Goal: Task Accomplishment & Management: Use online tool/utility

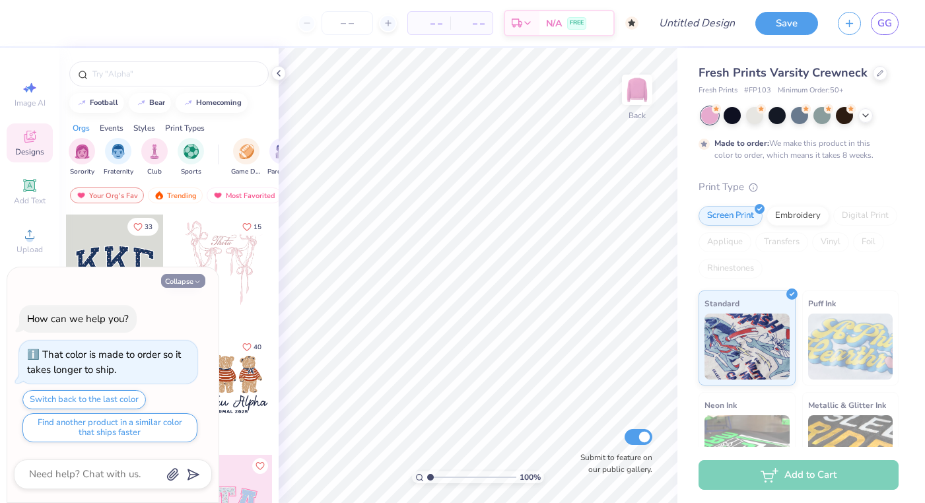
click at [186, 278] on button "Collapse" at bounding box center [183, 281] width 44 height 14
type textarea "x"
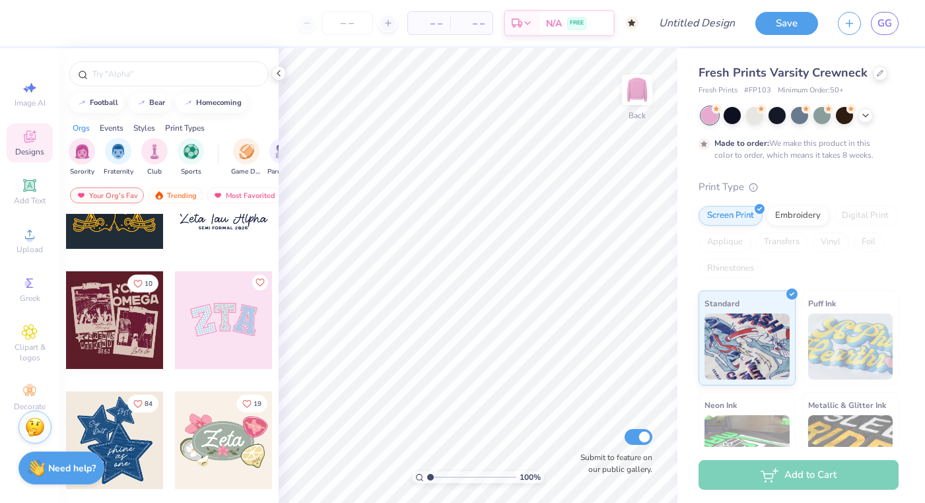
scroll to position [169, 0]
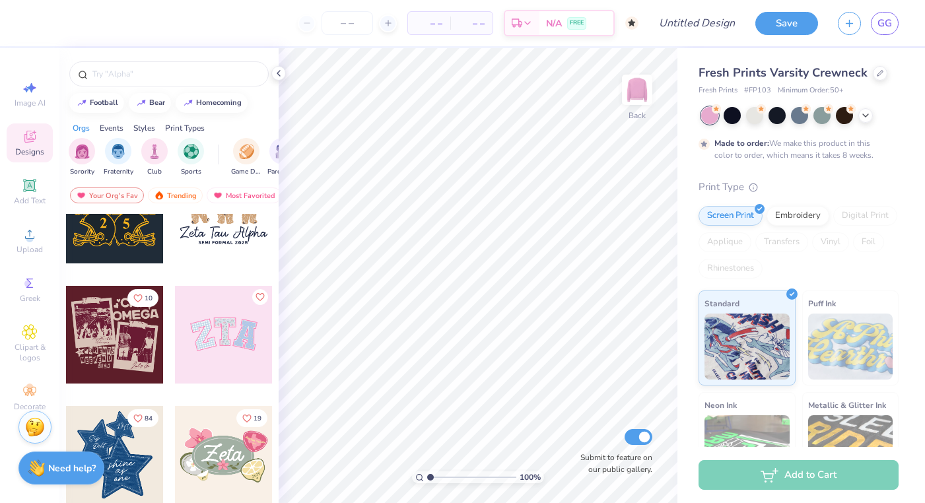
click at [112, 350] on div at bounding box center [115, 335] width 98 height 98
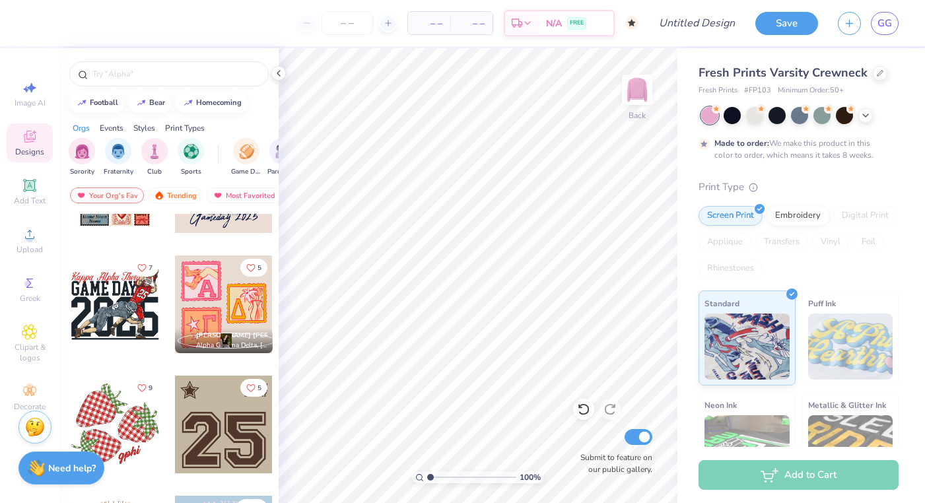
scroll to position [2231, 0]
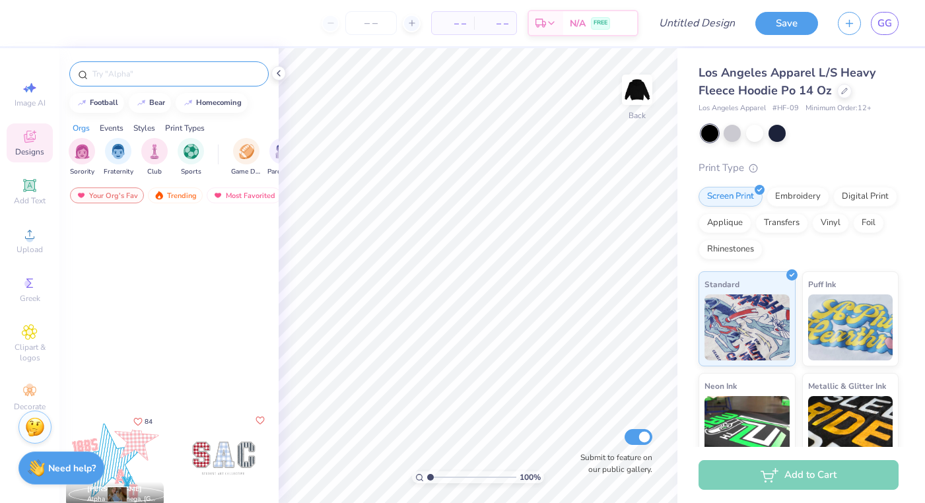
scroll to position [1150, 0]
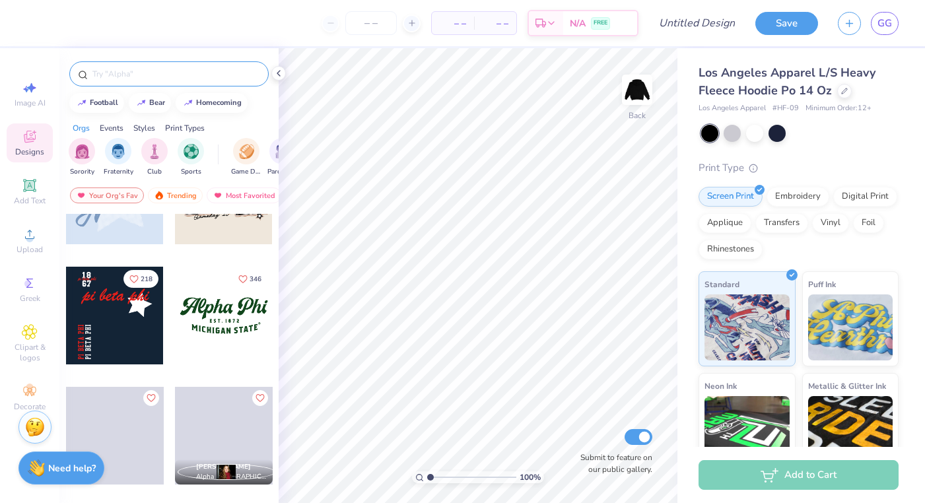
click at [127, 72] on input "text" at bounding box center [175, 73] width 169 height 13
click at [137, 74] on input "text" at bounding box center [175, 73] width 169 height 13
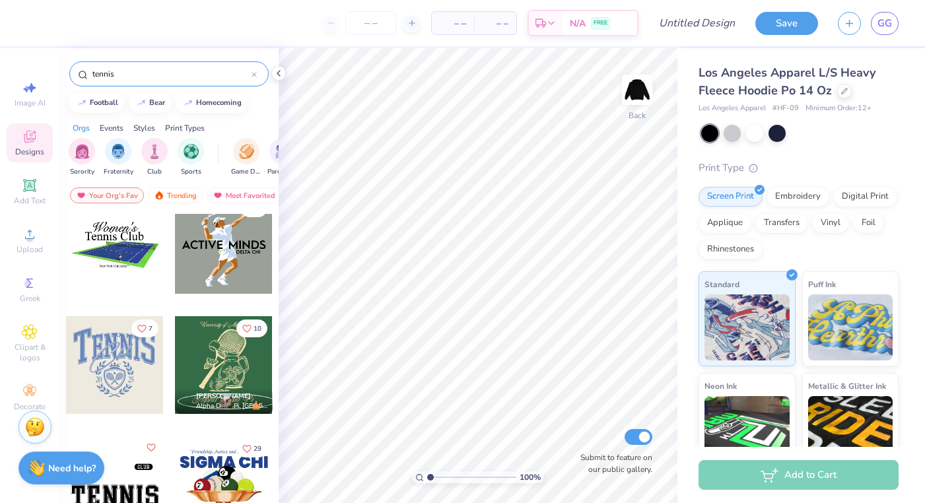
scroll to position [19, 0]
type input "tennis"
click at [223, 250] on div at bounding box center [224, 245] width 98 height 98
click at [639, 96] on img at bounding box center [637, 89] width 53 height 53
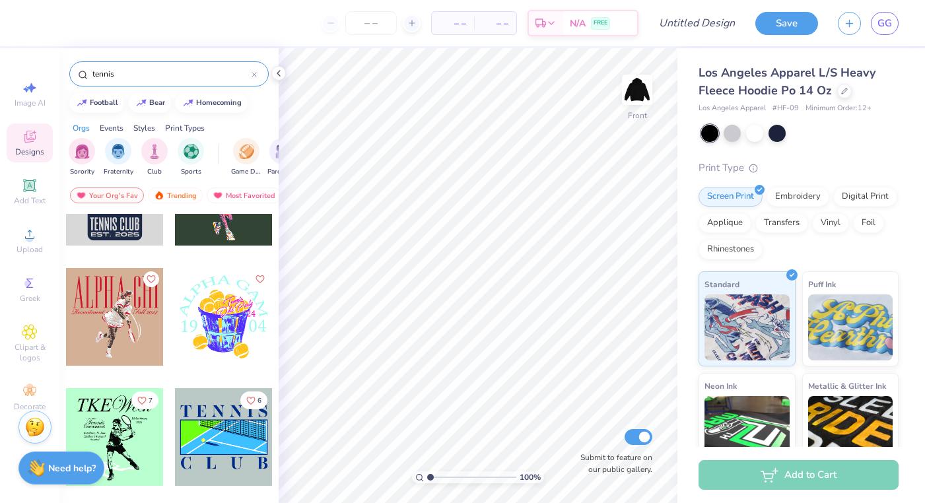
scroll to position [2243, 0]
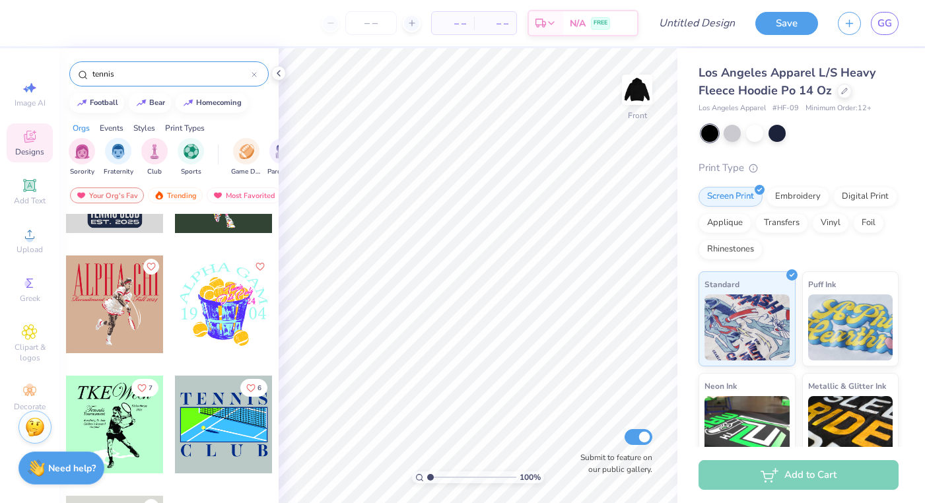
click at [106, 302] on div at bounding box center [115, 305] width 98 height 98
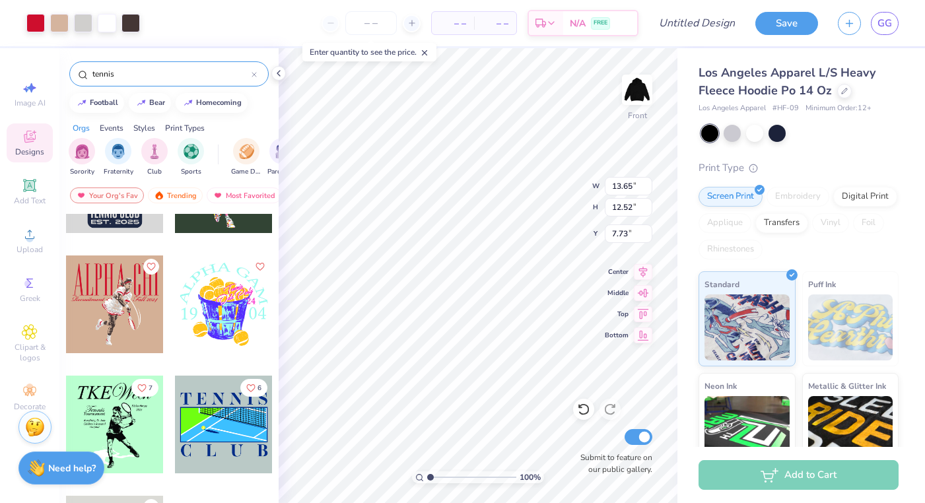
type input "7.73"
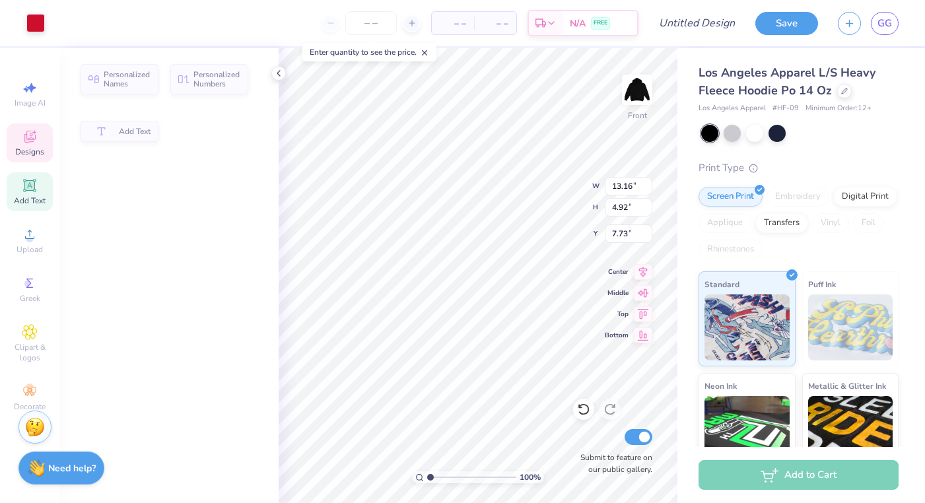
type input "13.16"
type input "4.92"
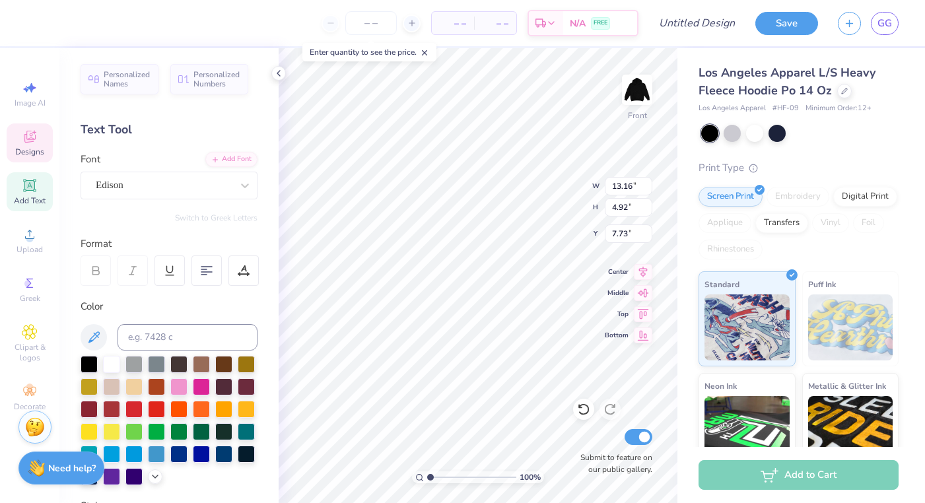
type textarea "HAppy Viking"
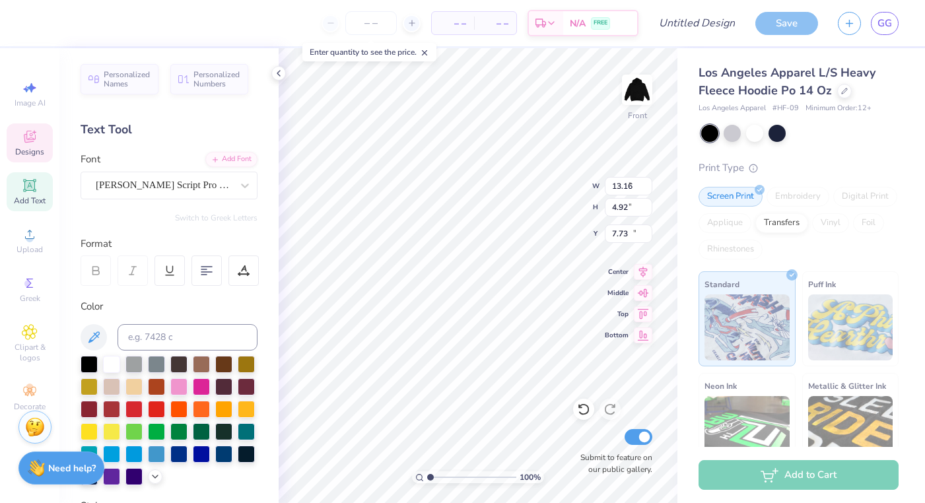
type input "5.16"
type input "0.72"
type input "12.80"
type textarea "Created by [PERSON_NAME]"
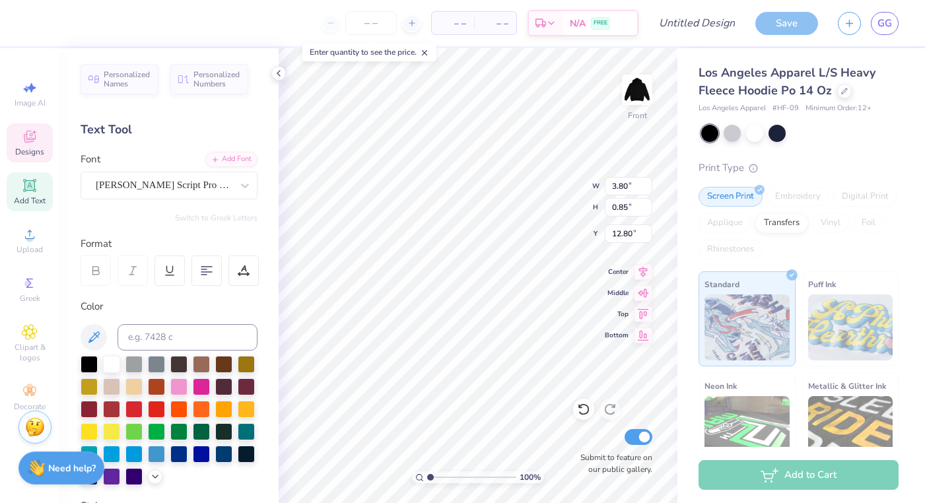
type input "3.80"
type input "0.85"
type textarea "Est. 2022"
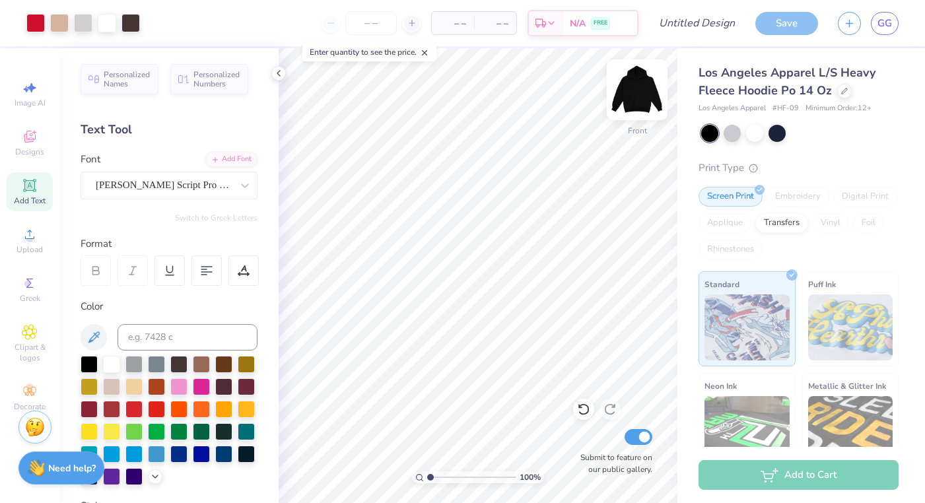
click at [635, 87] on img at bounding box center [637, 89] width 53 height 53
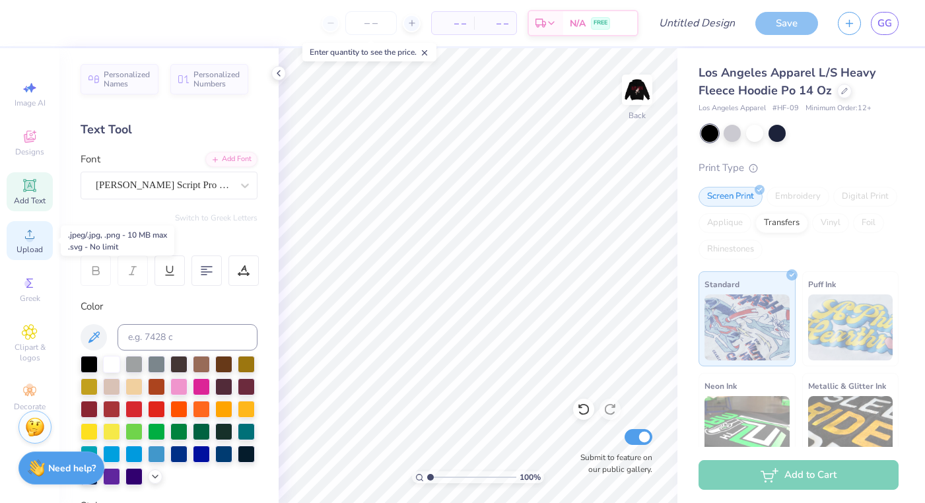
click at [31, 234] on icon at bounding box center [30, 235] width 16 height 16
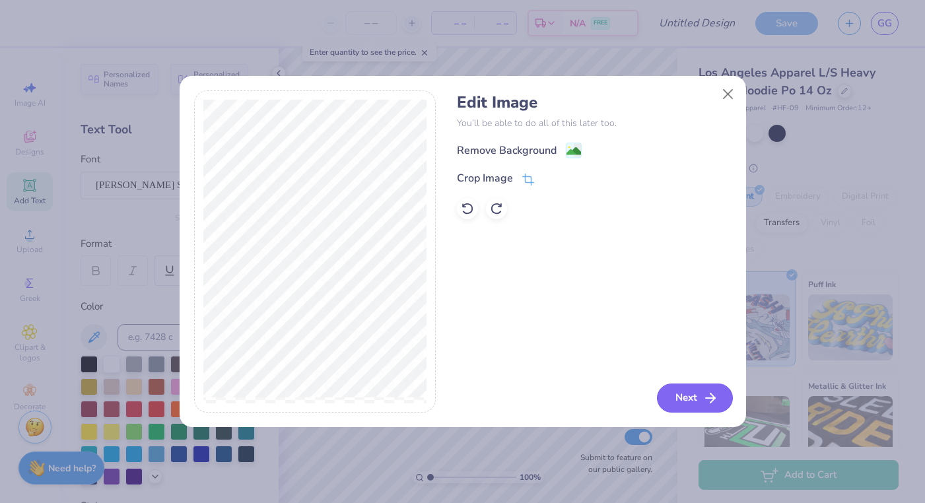
click at [702, 405] on button "Next" at bounding box center [695, 398] width 76 height 29
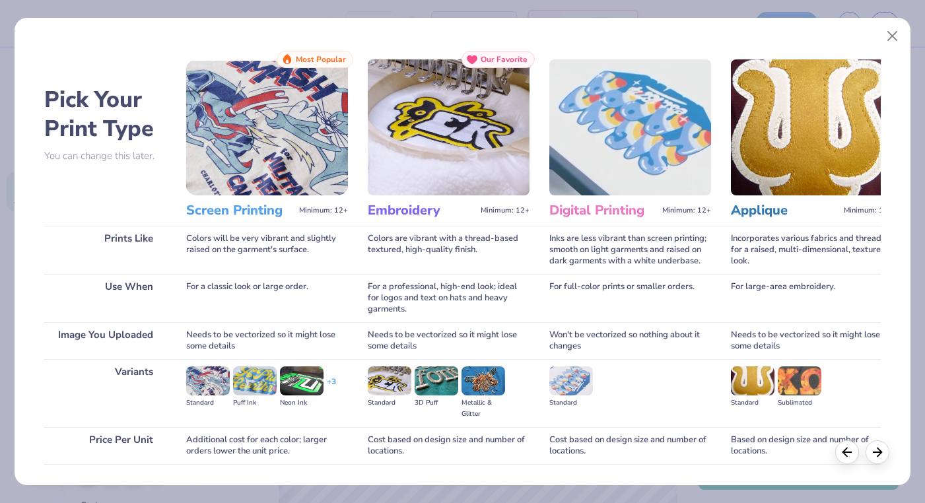
click at [256, 192] on img at bounding box center [267, 127] width 162 height 136
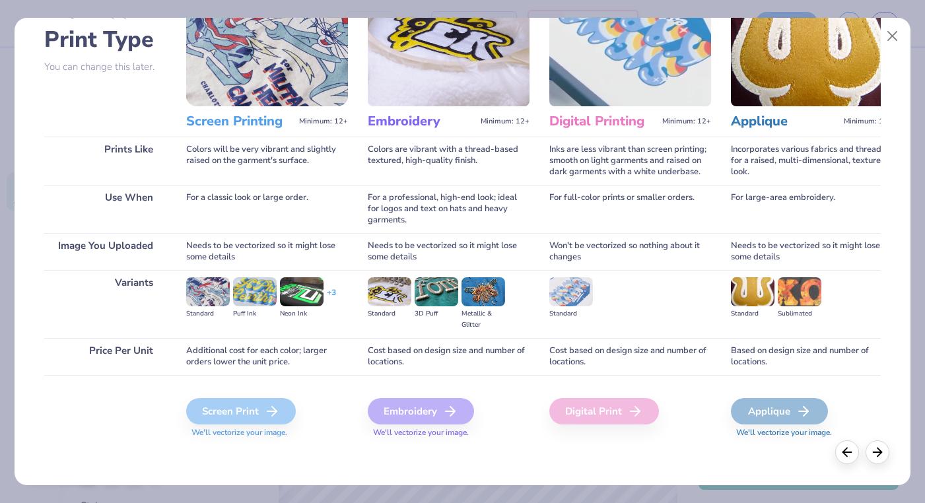
scroll to position [0, 0]
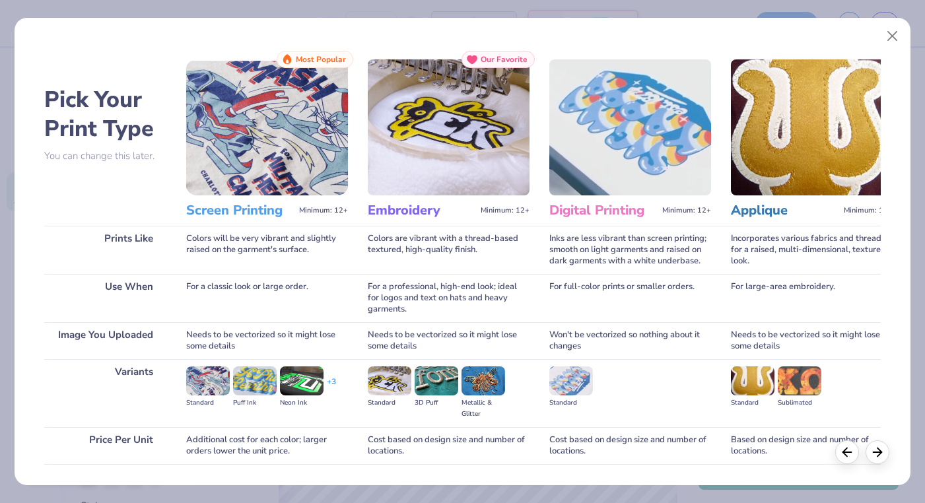
click at [247, 124] on img at bounding box center [267, 127] width 162 height 136
click at [890, 33] on button "Close" at bounding box center [893, 36] width 25 height 25
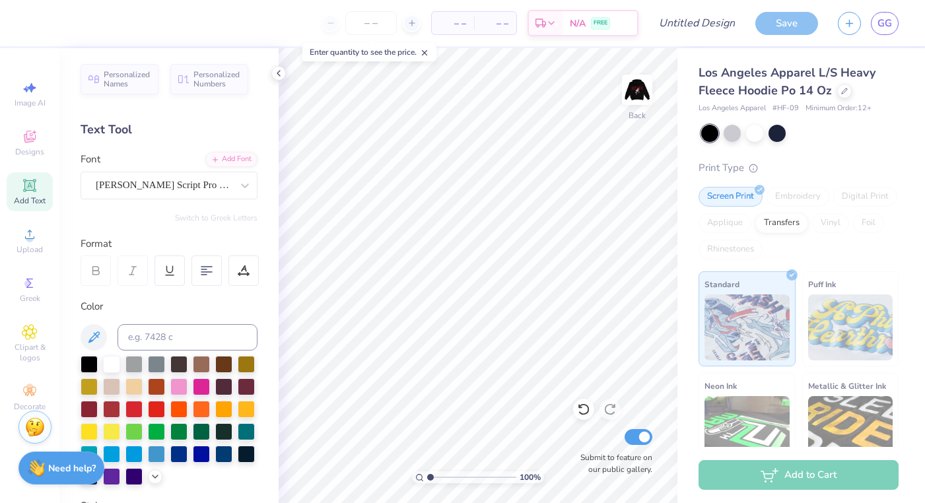
scroll to position [264, 0]
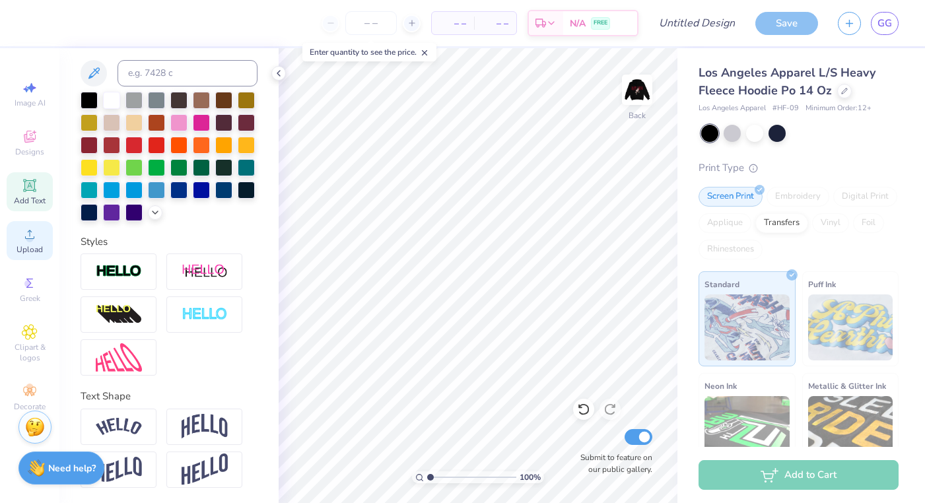
click at [27, 236] on icon at bounding box center [30, 235] width 16 height 16
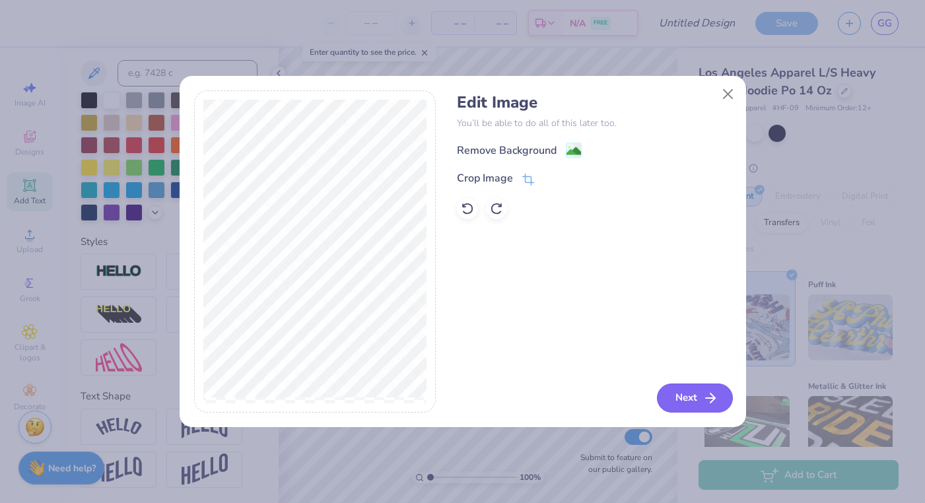
click at [672, 393] on button "Next" at bounding box center [695, 398] width 76 height 29
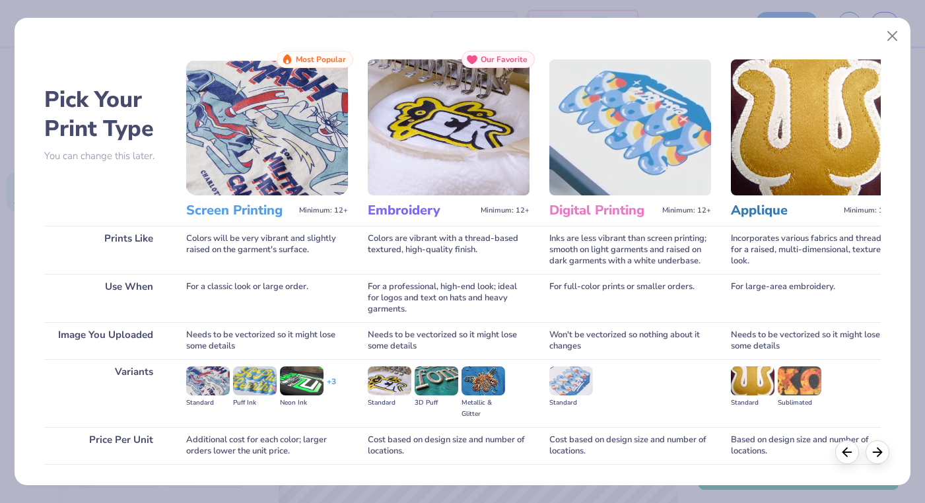
click at [228, 129] on img at bounding box center [267, 127] width 162 height 136
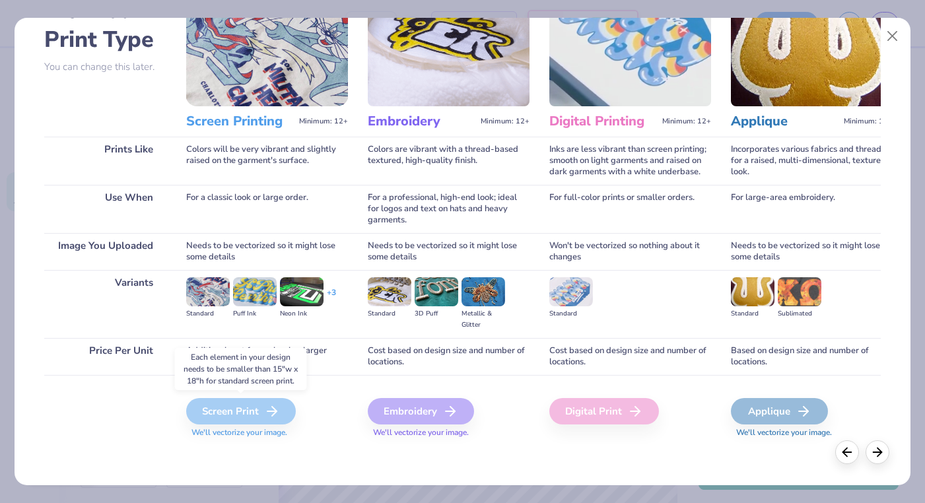
click at [229, 413] on div "Screen Print" at bounding box center [241, 411] width 110 height 26
click at [412, 418] on div "Embroidery" at bounding box center [421, 411] width 106 height 26
click at [602, 415] on div "Digital Print" at bounding box center [605, 411] width 110 height 26
click at [873, 454] on icon at bounding box center [878, 450] width 15 height 15
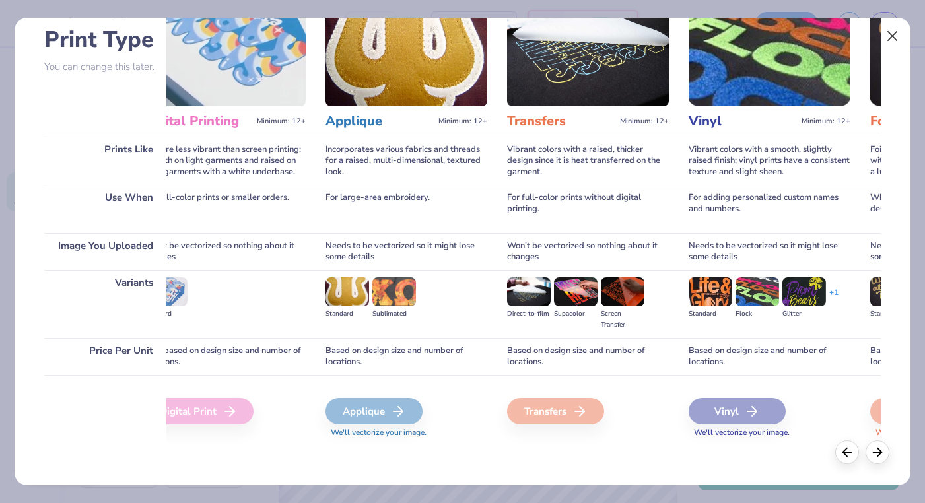
scroll to position [0, 418]
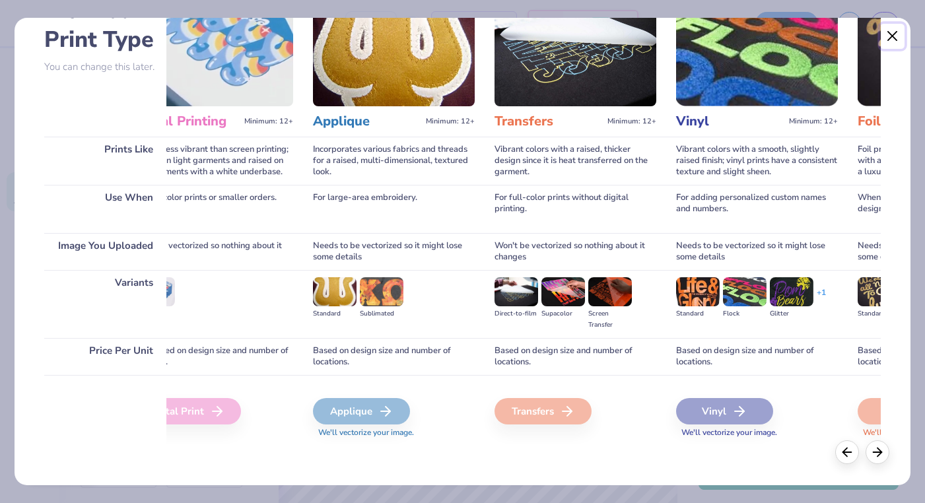
click at [890, 33] on button "Close" at bounding box center [893, 36] width 25 height 25
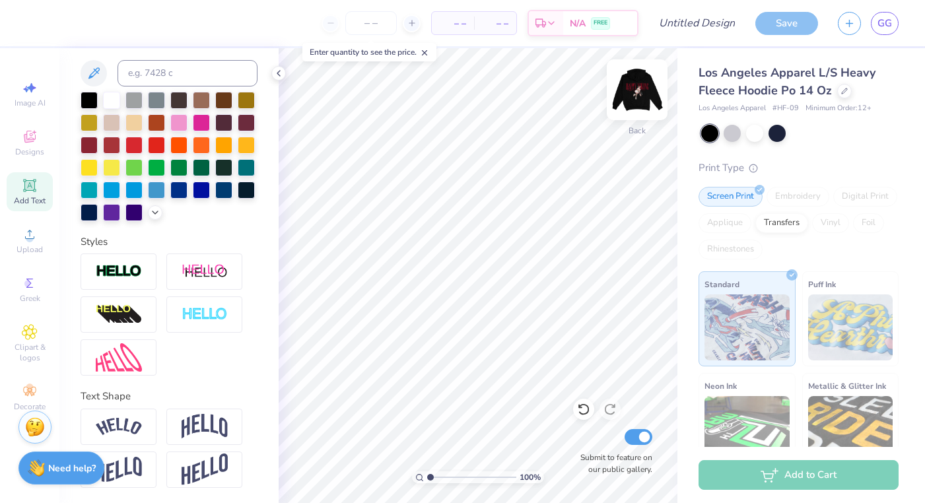
click at [632, 95] on img at bounding box center [637, 89] width 53 height 53
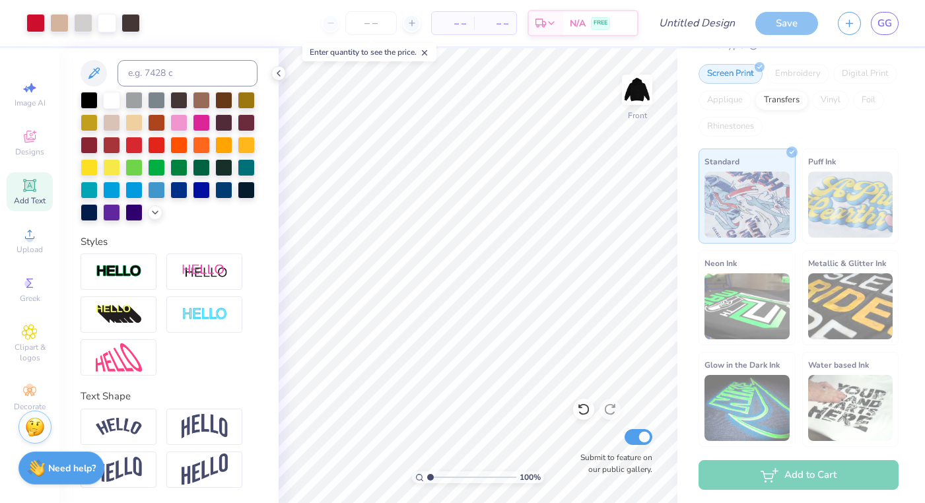
scroll to position [0, 0]
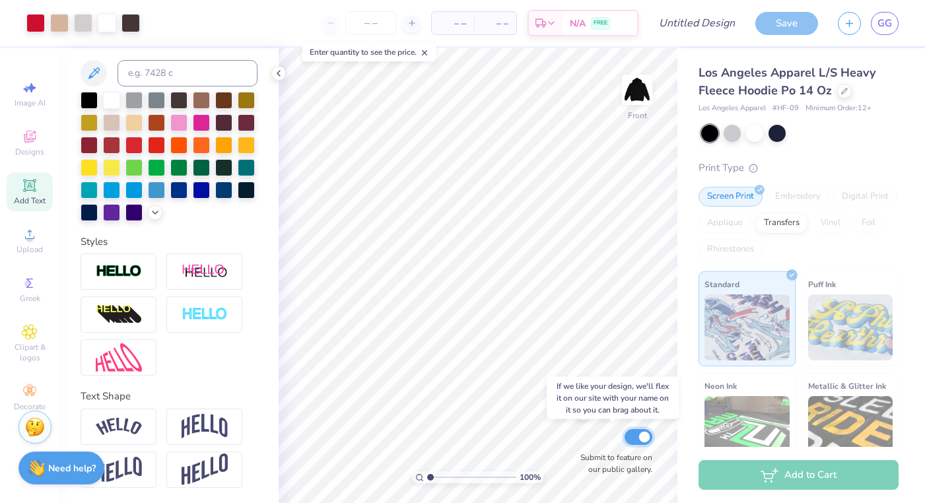
click at [625, 435] on input "Submit to feature on our public gallery." at bounding box center [639, 437] width 28 height 16
checkbox input "false"
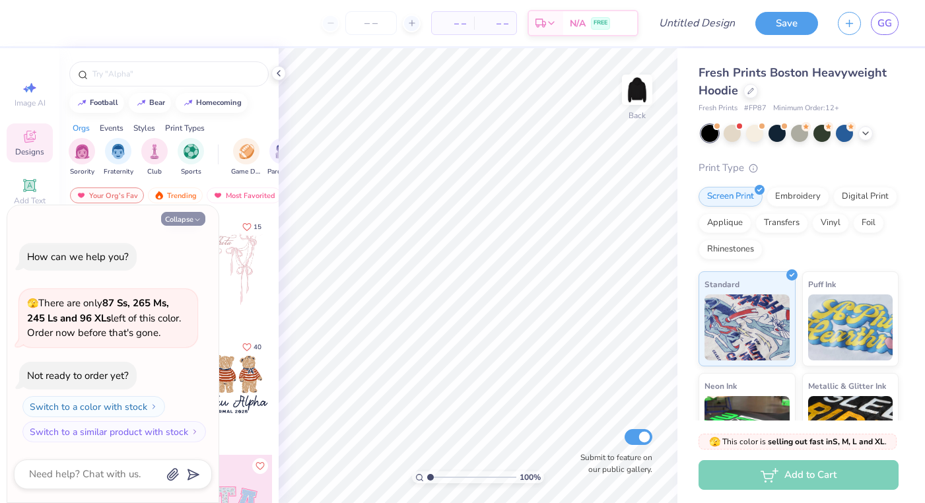
click at [198, 219] on icon "button" at bounding box center [198, 220] width 8 height 8
type textarea "x"
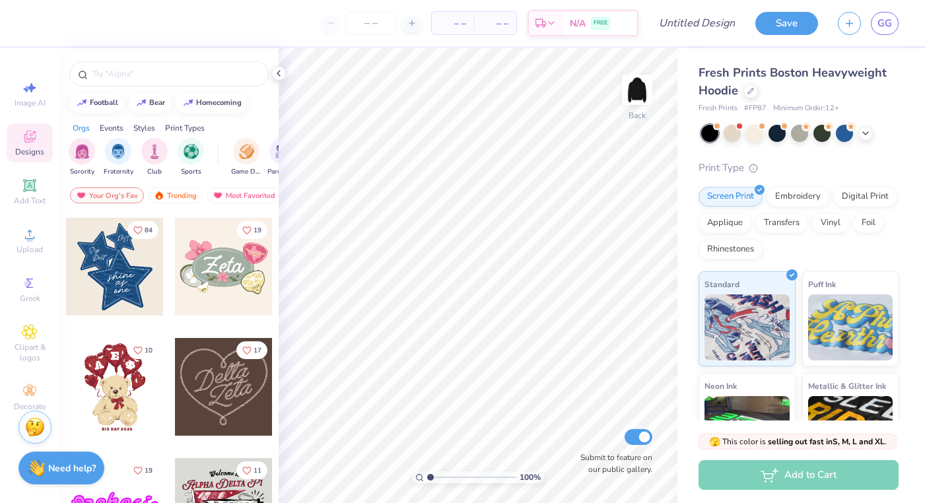
scroll to position [362, 0]
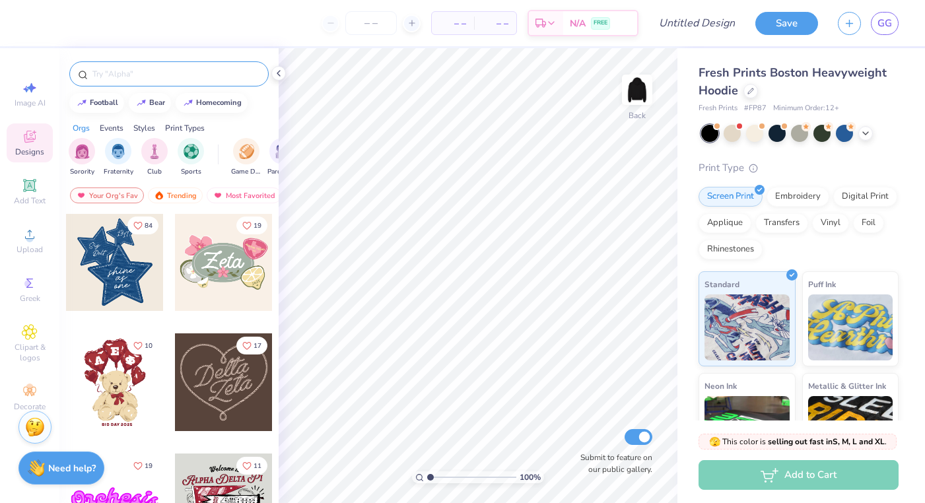
click at [149, 75] on input "text" at bounding box center [175, 73] width 169 height 13
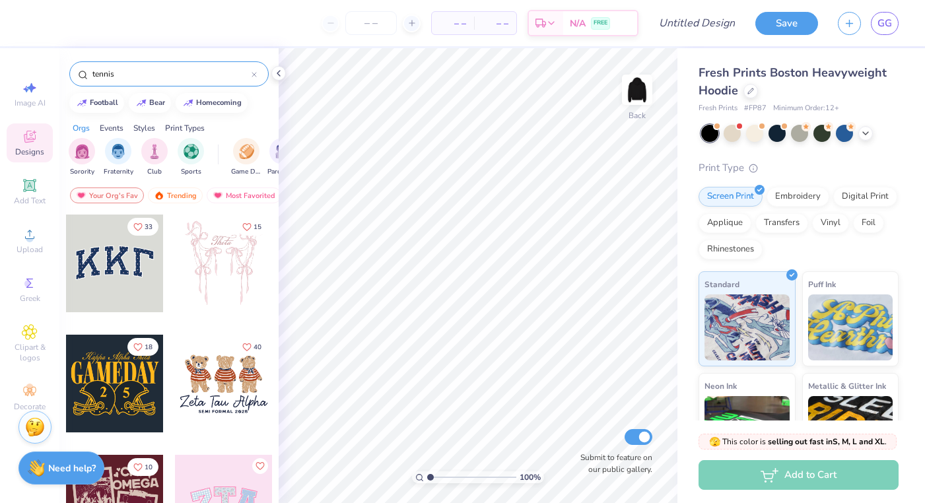
type input "tennis"
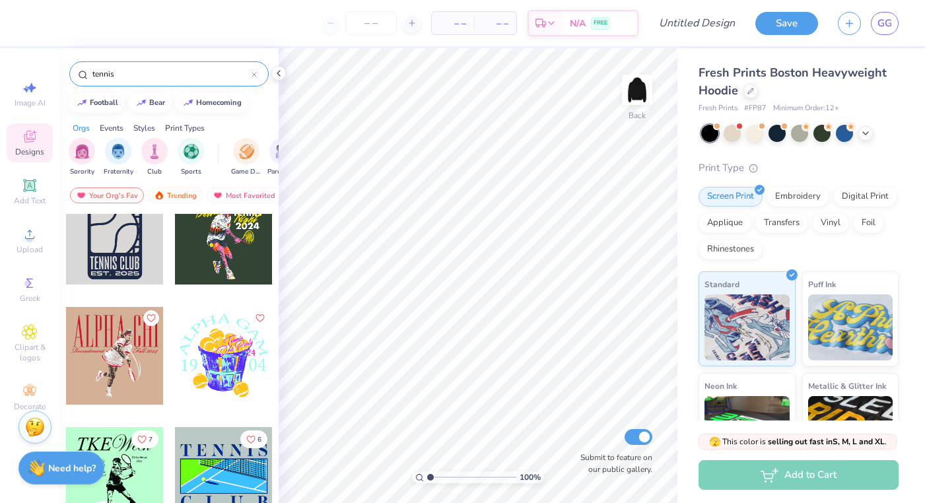
scroll to position [2194, 0]
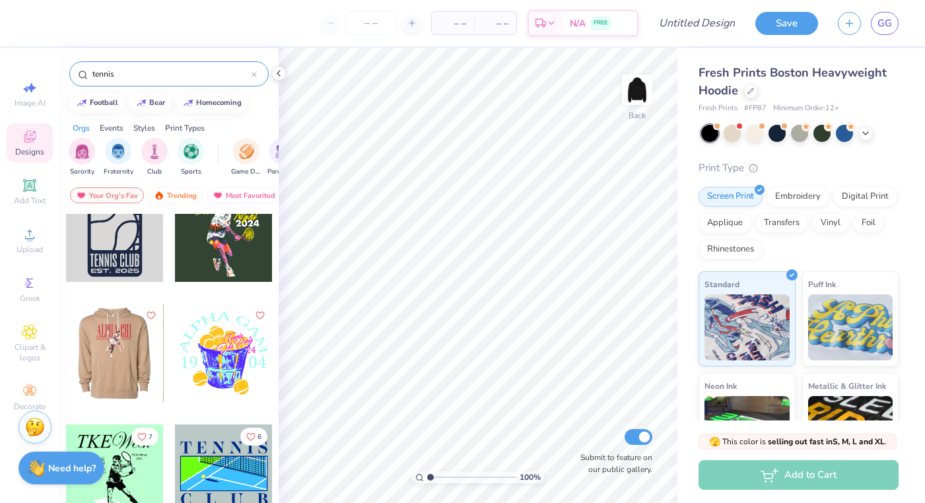
click at [118, 333] on div at bounding box center [114, 354] width 98 height 98
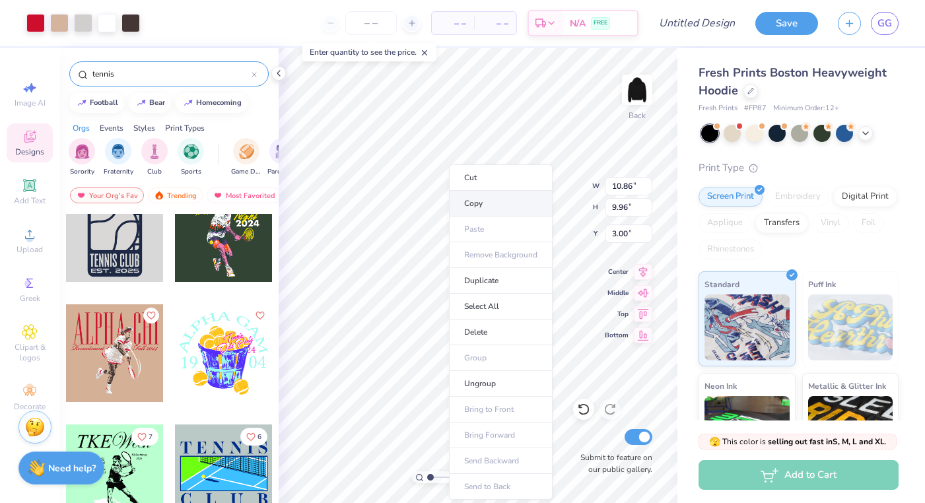
click at [478, 205] on li "Copy" at bounding box center [501, 204] width 104 height 26
click at [152, 312] on icon "Like" at bounding box center [150, 314] width 9 height 9
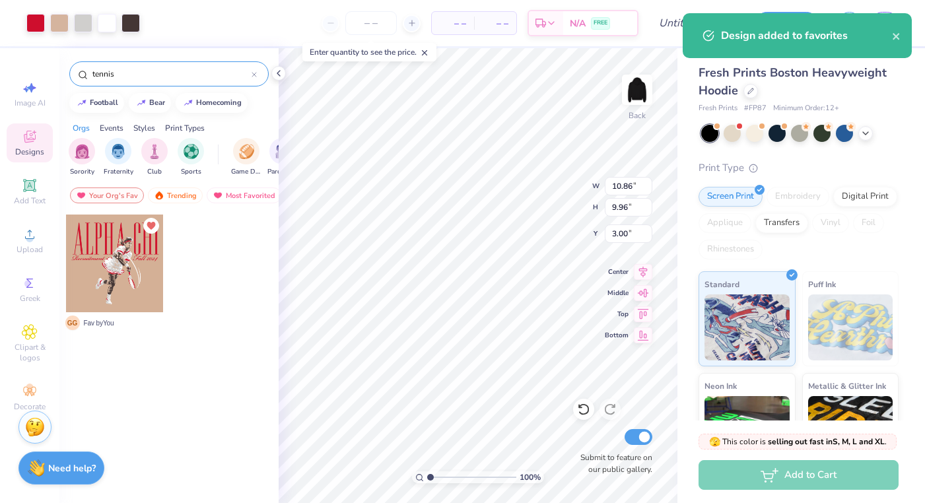
scroll to position [0, 0]
click at [113, 319] on span "Fav by You" at bounding box center [99, 323] width 30 height 10
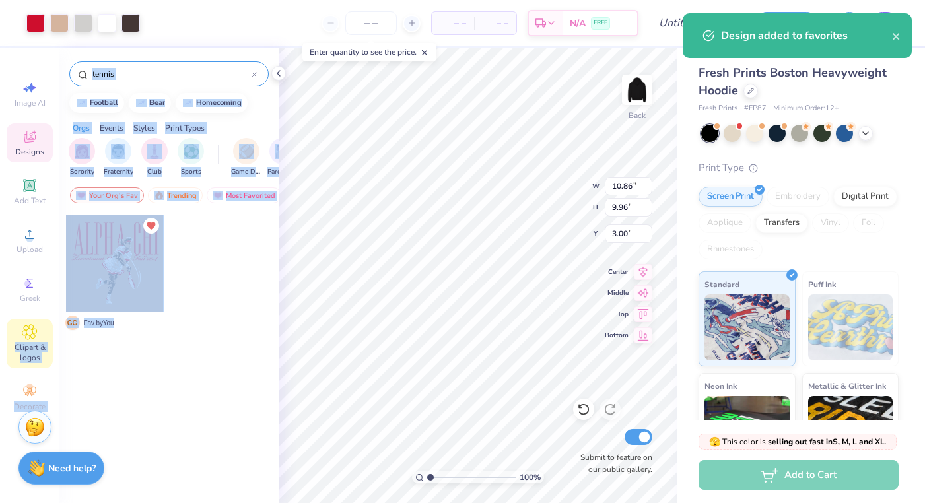
drag, startPoint x: 118, startPoint y: 322, endPoint x: 43, endPoint y: 322, distance: 75.3
click at [43, 322] on div "Art colors – – Per Item – – Total Est. Delivery N/A FREE Design Title Save GG I…" at bounding box center [462, 251] width 925 height 503
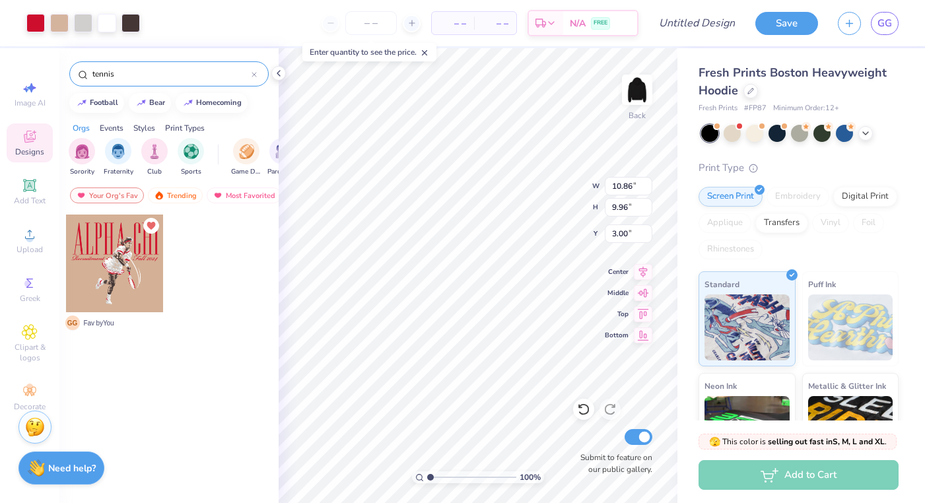
click at [100, 331] on div "G G Fav by You" at bounding box center [114, 274] width 99 height 120
click at [77, 467] on strong "Need help?" at bounding box center [72, 466] width 48 height 13
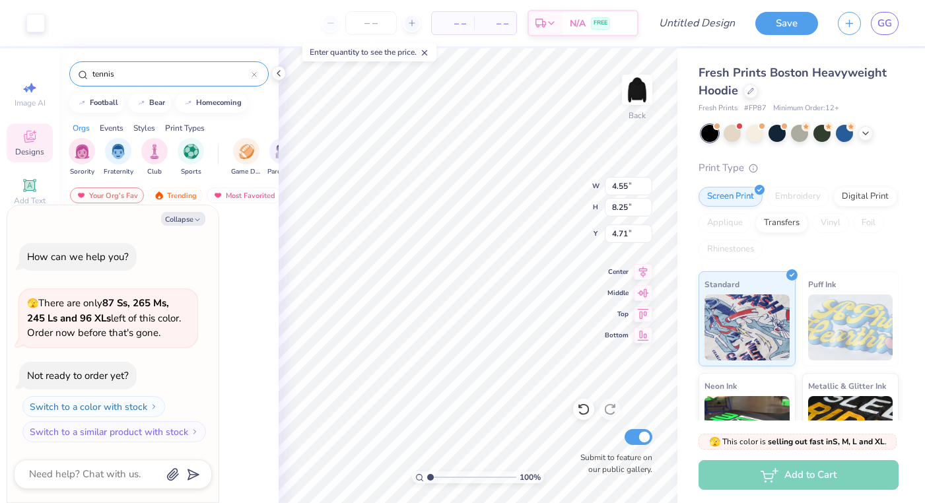
type textarea "x"
type input "10.47"
type input "3.91"
type input "3.00"
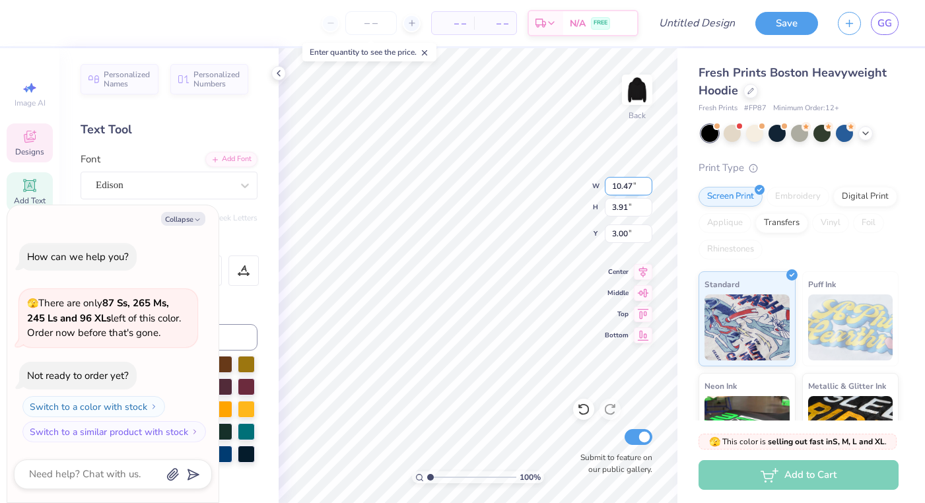
type textarea "x"
type input "3.51"
type input "7.08"
type input "4.72"
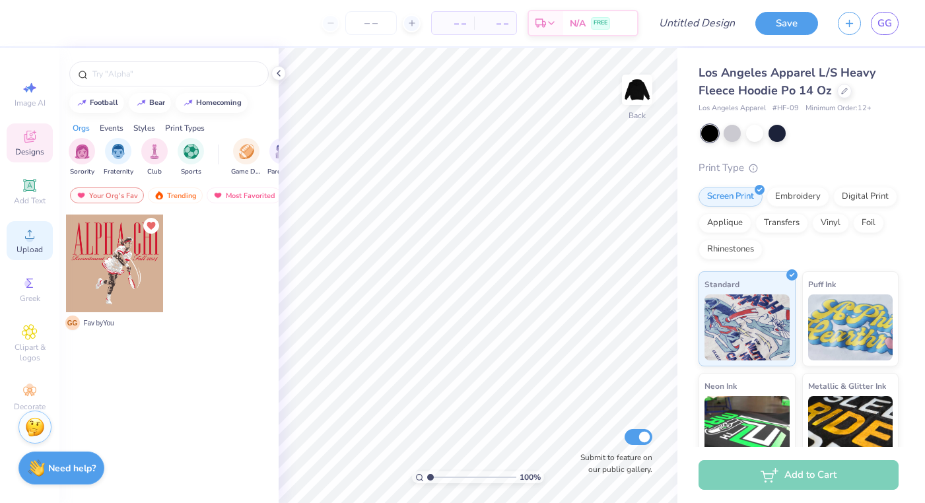
click at [27, 236] on circle at bounding box center [29, 238] width 7 height 7
click at [124, 262] on div at bounding box center [115, 264] width 98 height 98
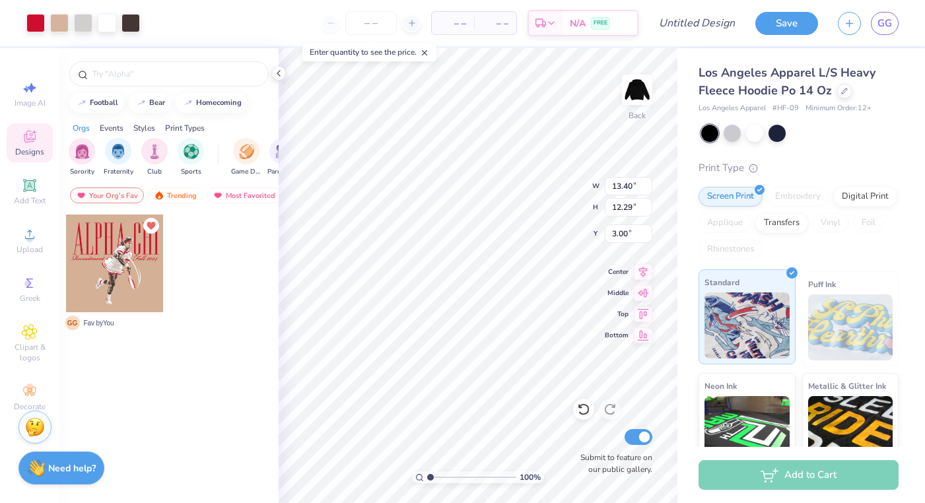
scroll to position [123, 0]
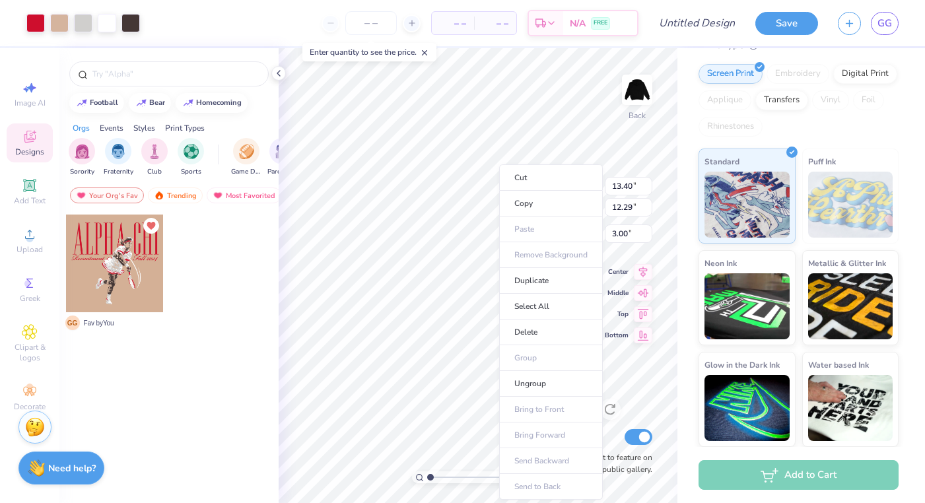
click at [110, 412] on div "G G Fav by You" at bounding box center [168, 383] width 219 height 338
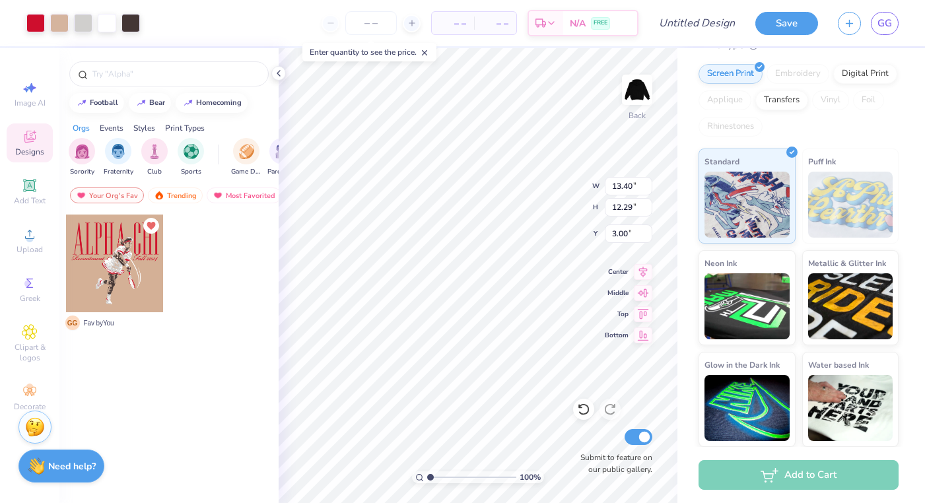
click at [61, 474] on div "Need help? Chat with us." at bounding box center [61, 466] width 86 height 33
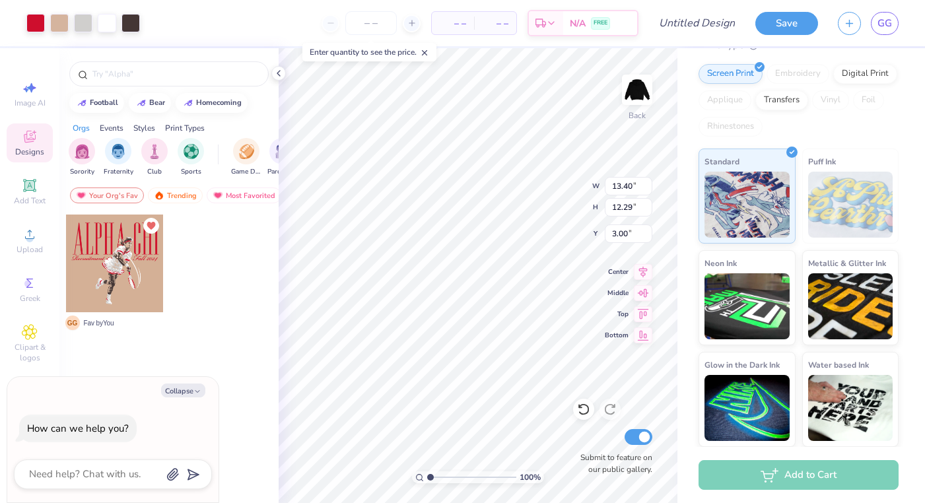
click at [245, 367] on div "G G Fav by You" at bounding box center [168, 383] width 219 height 338
type textarea "x"
type input "6.75"
type input "6.20"
type input "2.34"
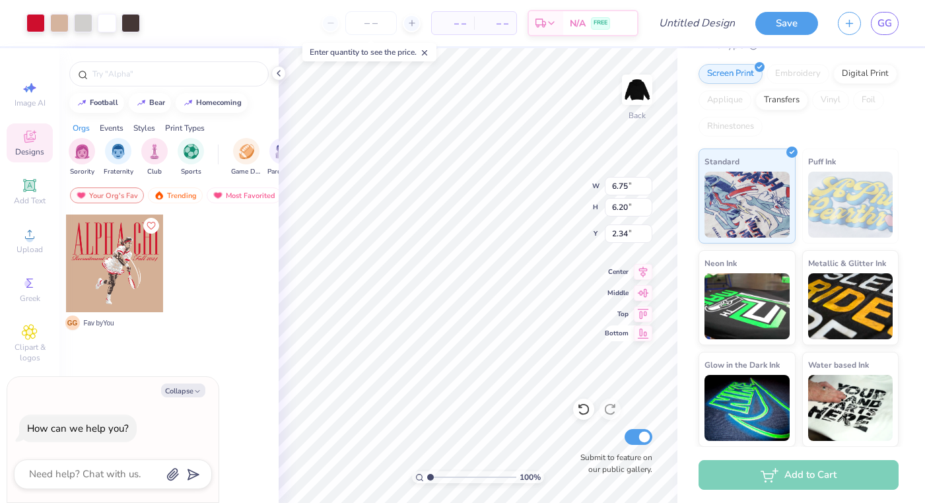
type textarea "x"
type input "9.17"
type input "8.42"
type input "2.58"
type textarea "x"
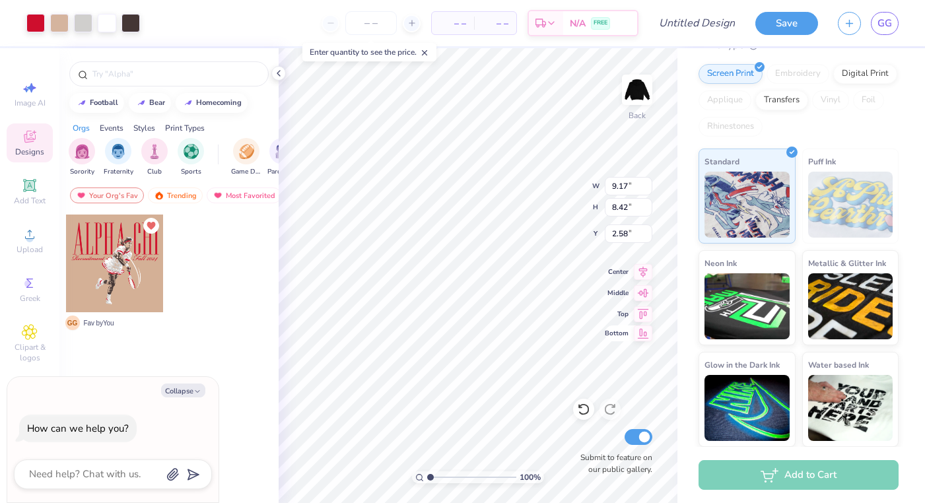
type input "4.54"
type textarea "x"
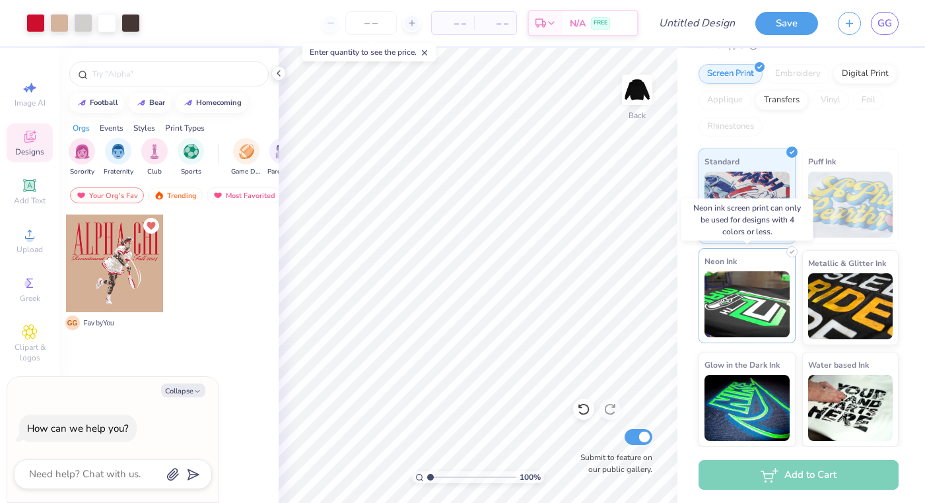
scroll to position [0, 0]
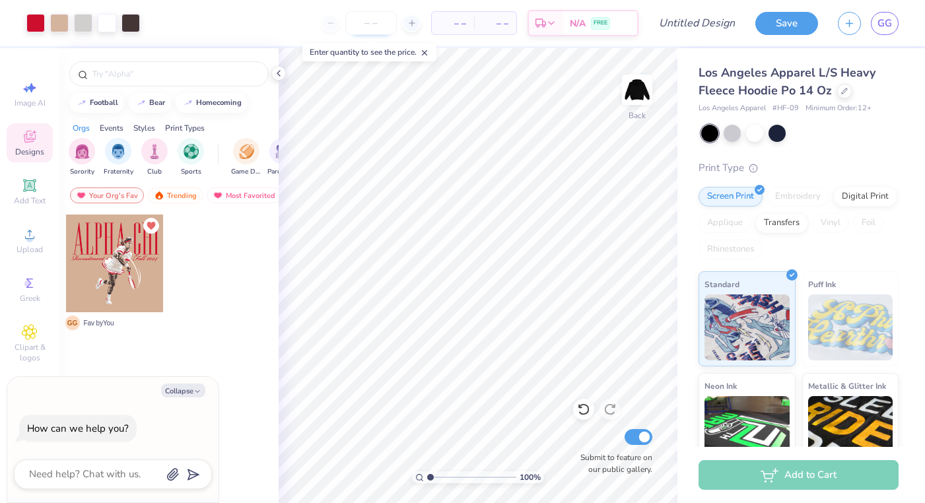
click at [372, 30] on input "number" at bounding box center [371, 23] width 52 height 24
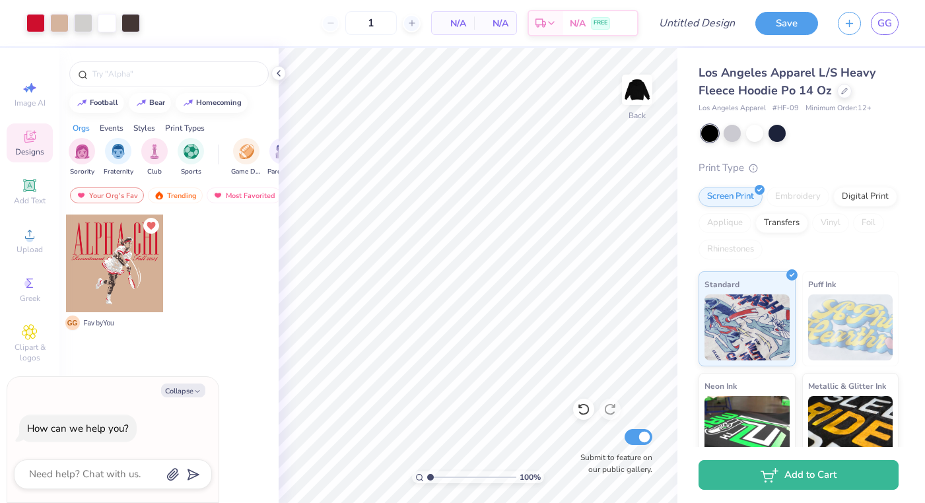
scroll to position [1, 0]
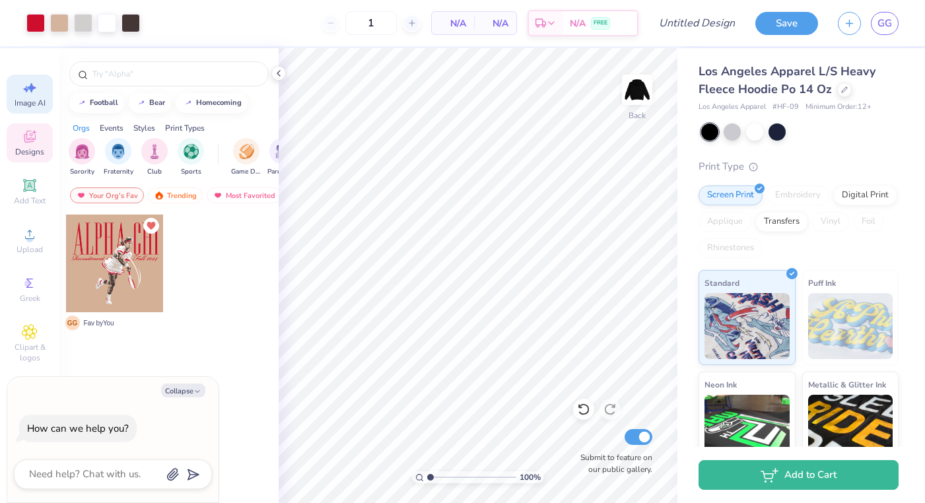
type input "12"
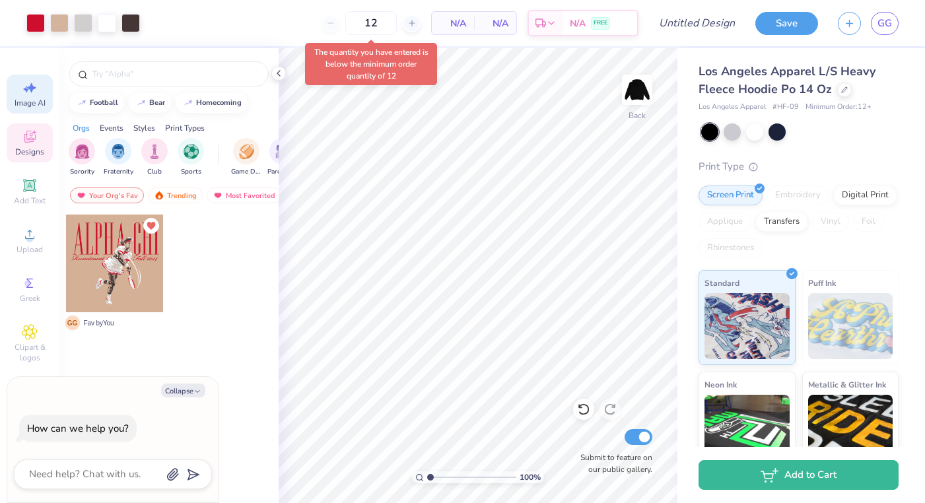
click at [26, 101] on span "Image AI" at bounding box center [30, 103] width 31 height 11
type textarea "x"
select select "4"
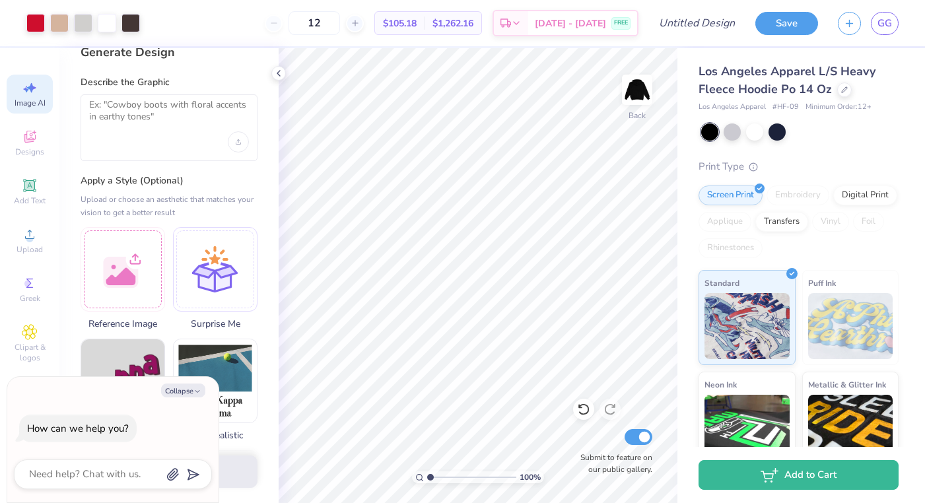
scroll to position [0, 0]
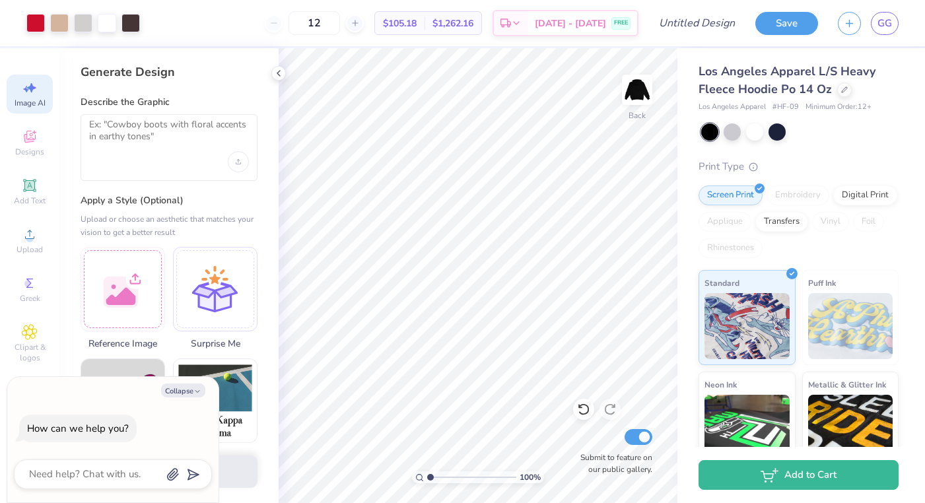
click at [298, 19] on div "12" at bounding box center [314, 23] width 99 height 24
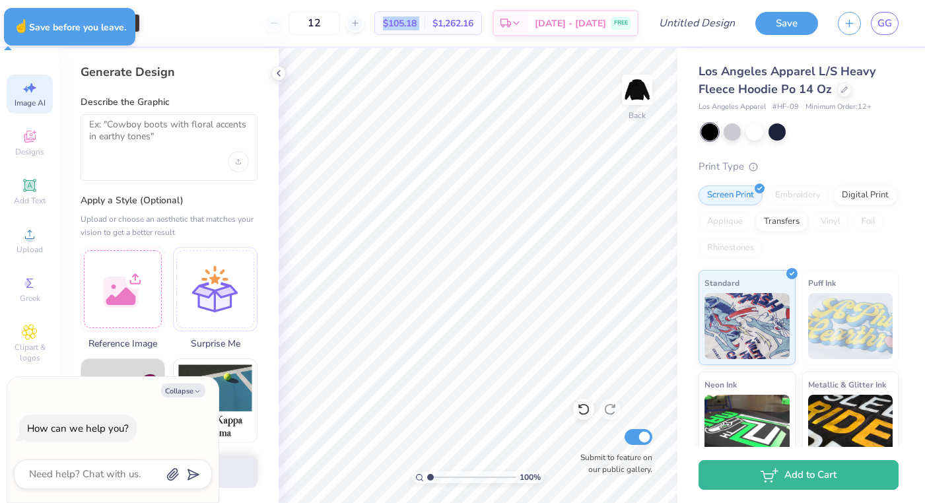
type textarea "x"
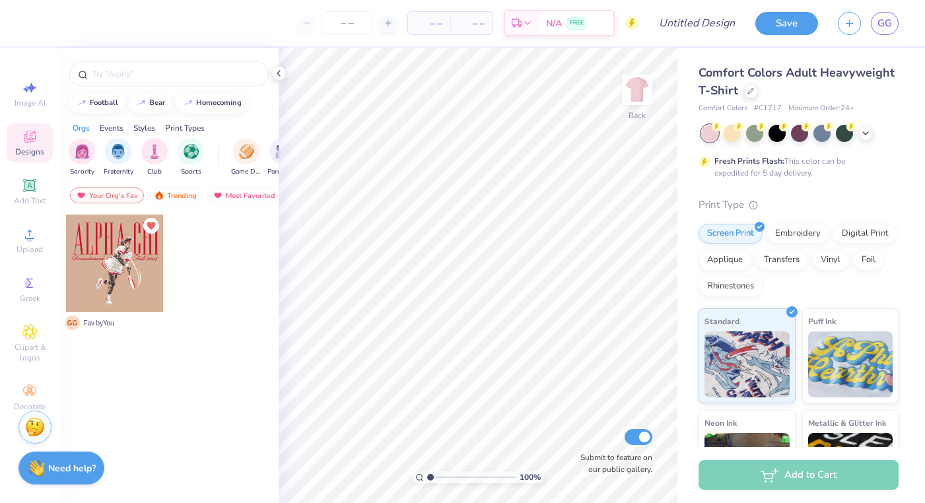
click at [99, 248] on div at bounding box center [115, 264] width 98 height 98
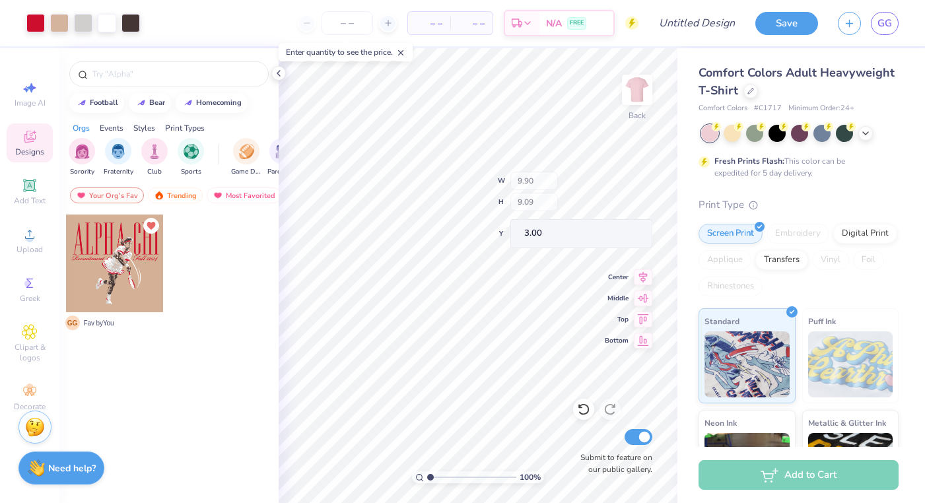
type input "9.55"
type input "3.57"
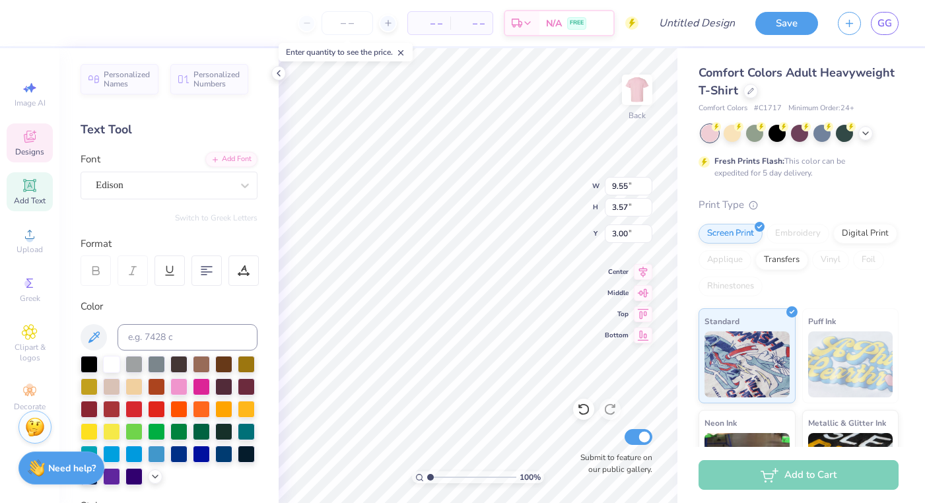
scroll to position [0, 1]
type textarea "Happy Viking"
type textarea "E"
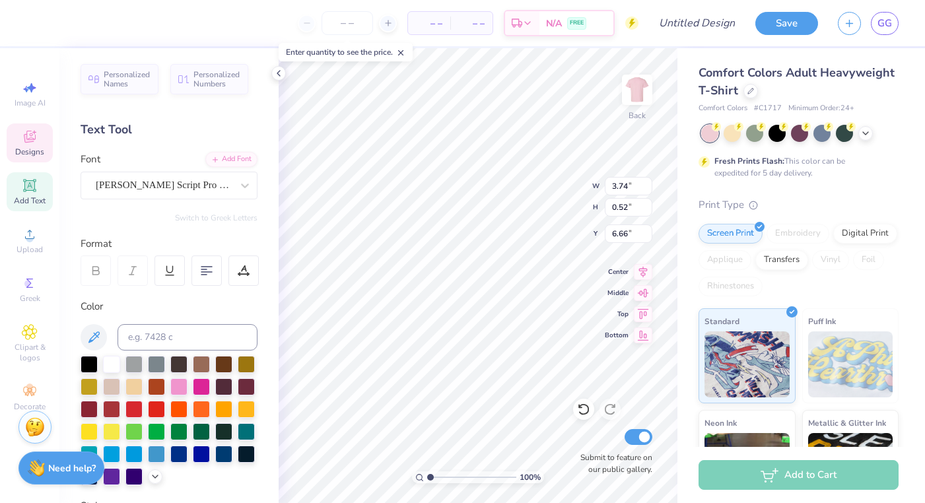
type textarea "Created by"
type input "2.76"
type input "0.62"
type input "6.68"
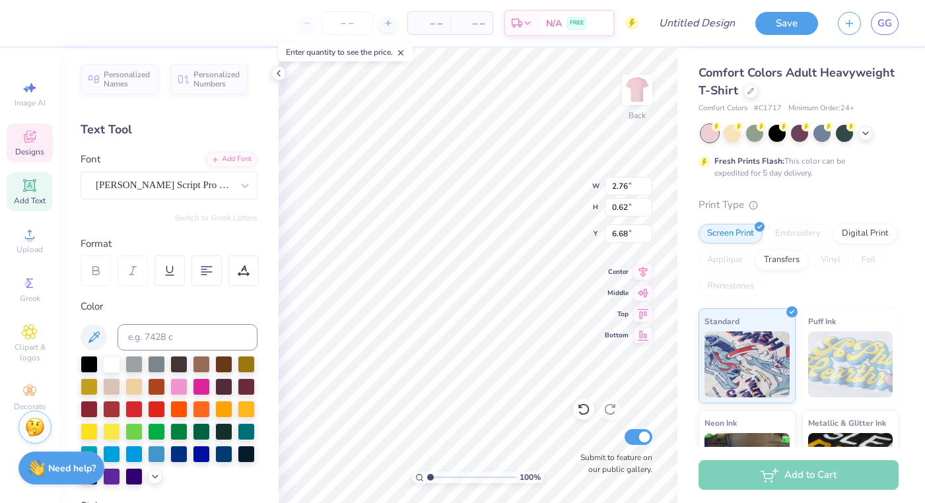
type textarea "Venus"
type input "4.15"
type input "7.53"
type input "4.56"
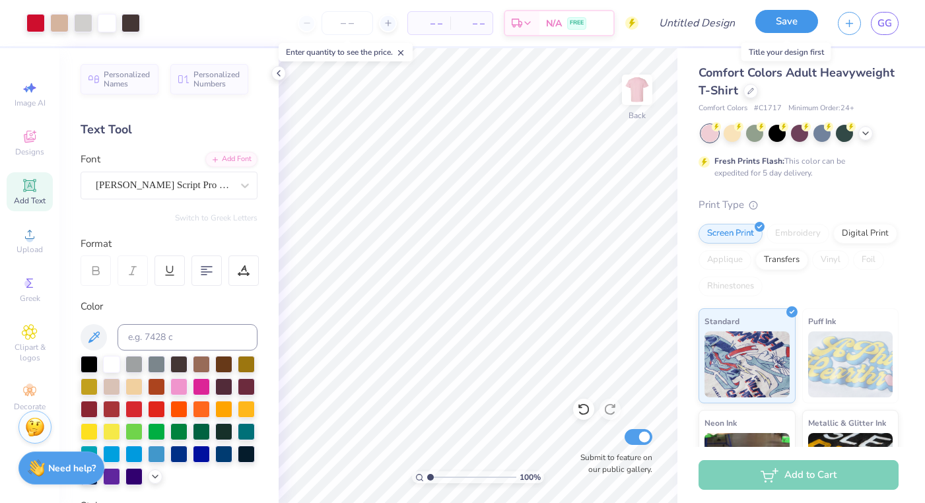
click at [783, 24] on button "Save" at bounding box center [787, 21] width 63 height 23
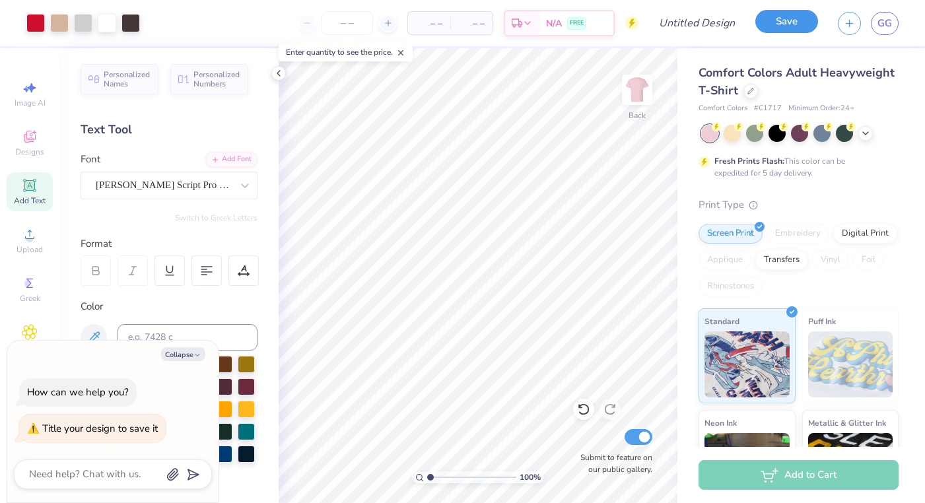
click at [780, 23] on button "Save" at bounding box center [787, 21] width 63 height 23
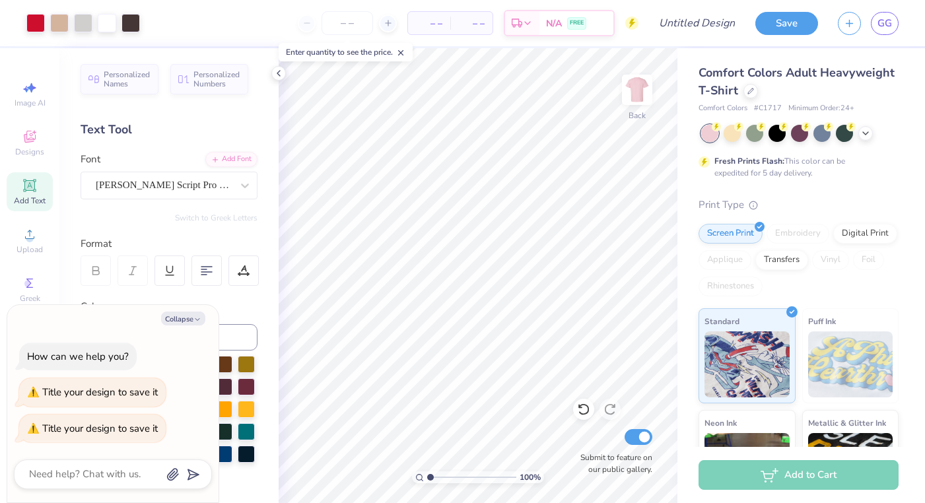
click at [278, 266] on div "Personalized Names Personalized Numbers Text Tool Add Font Font Bickham Script …" at bounding box center [168, 275] width 219 height 455
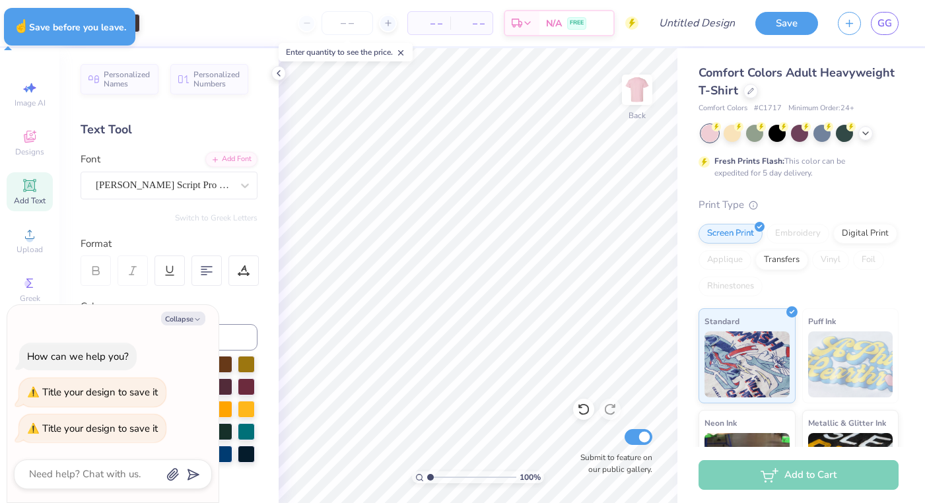
type textarea "x"
